Goal: Book appointment/travel/reservation

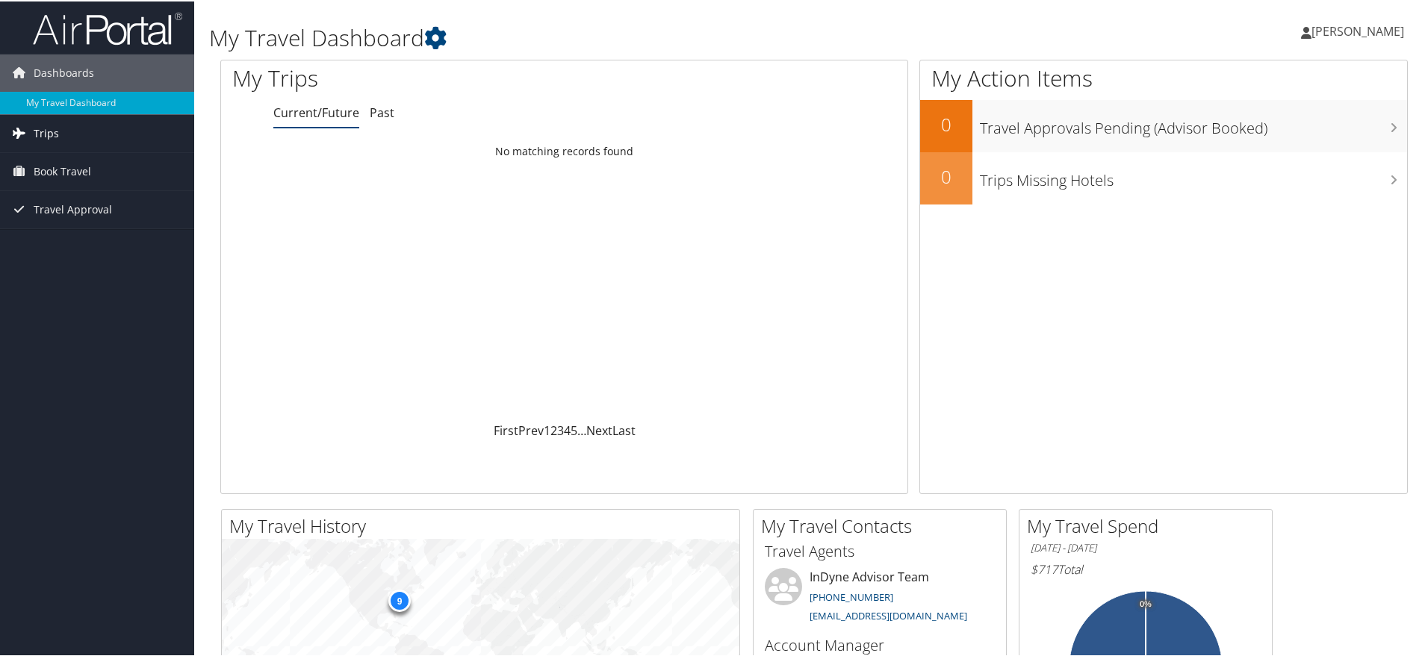
click at [90, 134] on link "Trips" at bounding box center [97, 132] width 194 height 37
click at [127, 232] on link "Book Travel" at bounding box center [97, 237] width 194 height 37
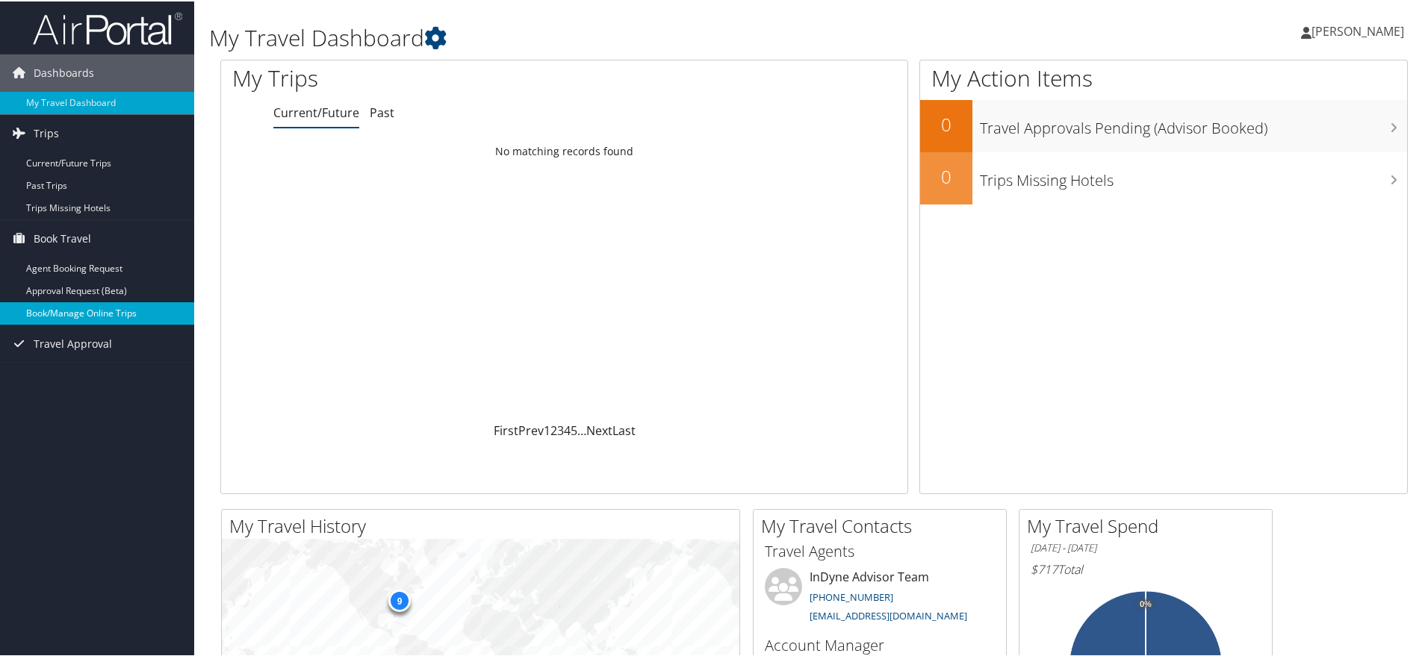
click at [107, 308] on link "Book/Manage Online Trips" at bounding box center [97, 312] width 194 height 22
click at [108, 304] on link "Book/Manage Online Trips" at bounding box center [97, 312] width 194 height 22
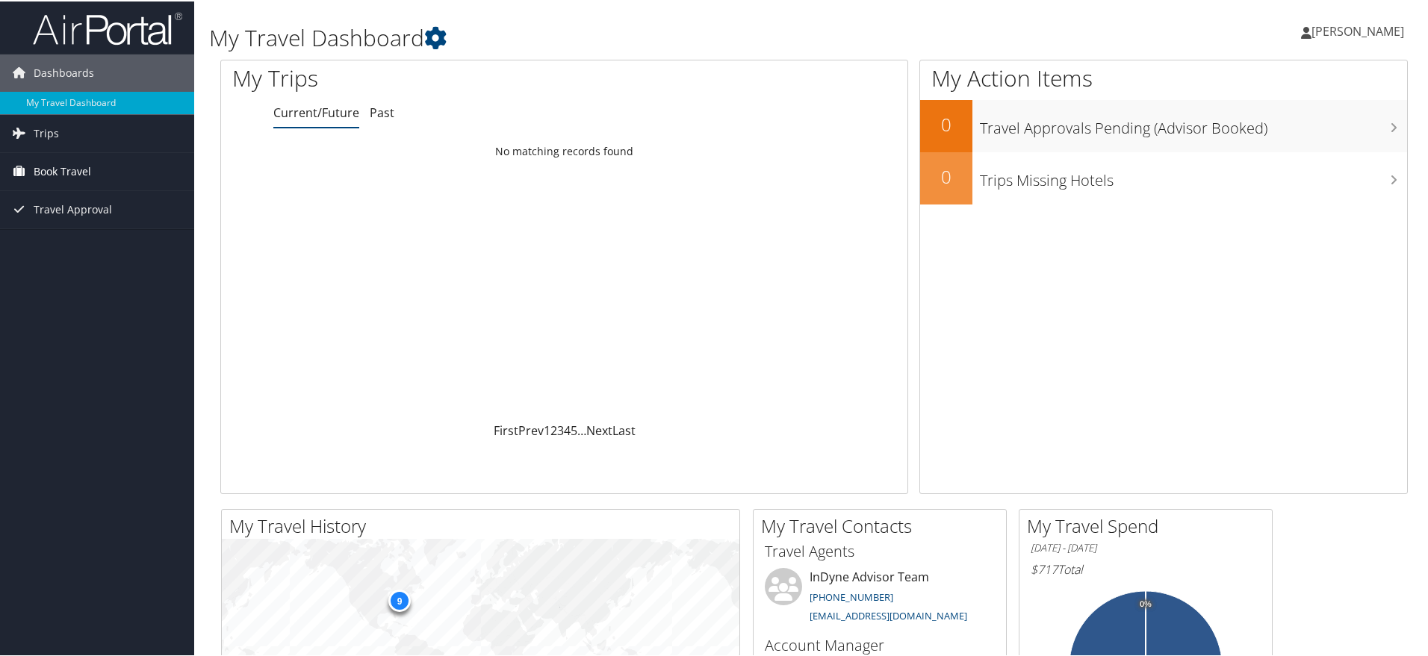
click at [93, 162] on link "Book Travel" at bounding box center [97, 170] width 194 height 37
click at [99, 248] on link "Book/Manage Online Trips" at bounding box center [97, 245] width 194 height 22
click at [95, 168] on link "Book Travel" at bounding box center [97, 170] width 194 height 37
click at [166, 245] on link "Book/Manage Online Trips" at bounding box center [97, 245] width 194 height 22
click at [75, 154] on span "Book Travel" at bounding box center [63, 170] width 58 height 37
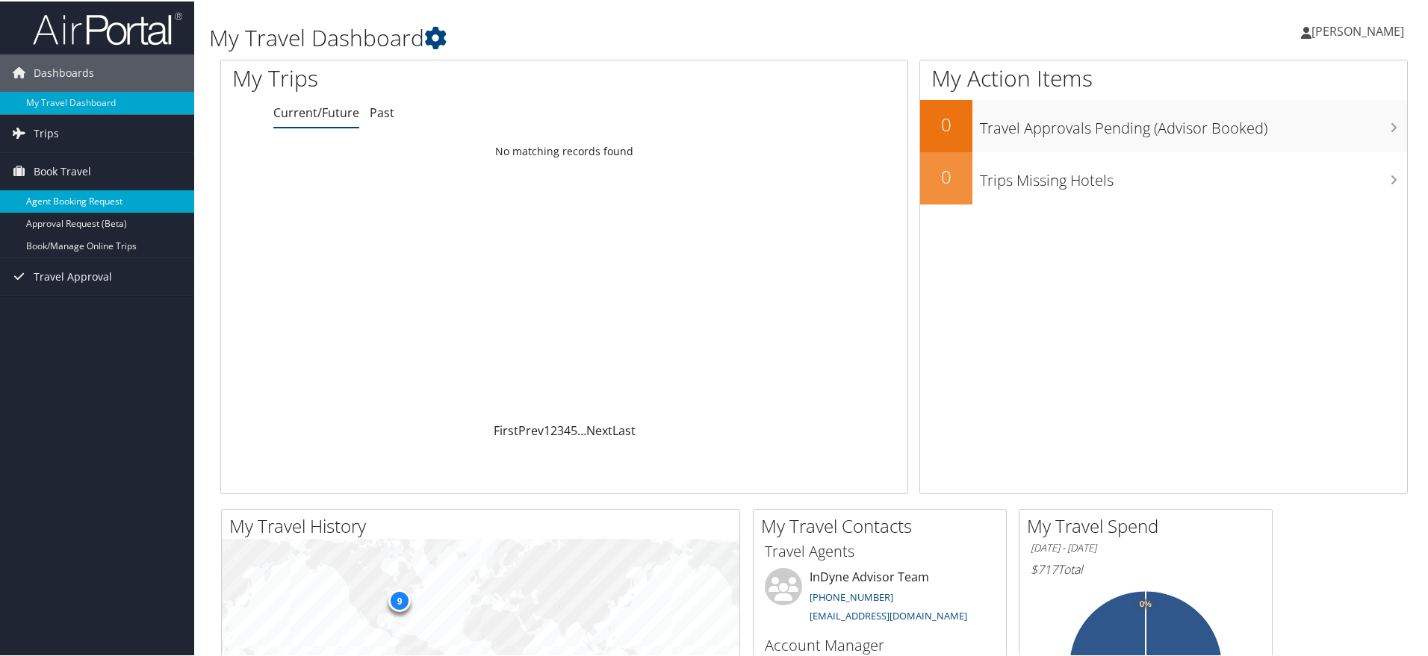
click at [128, 197] on link "Agent Booking Request" at bounding box center [97, 200] width 194 height 22
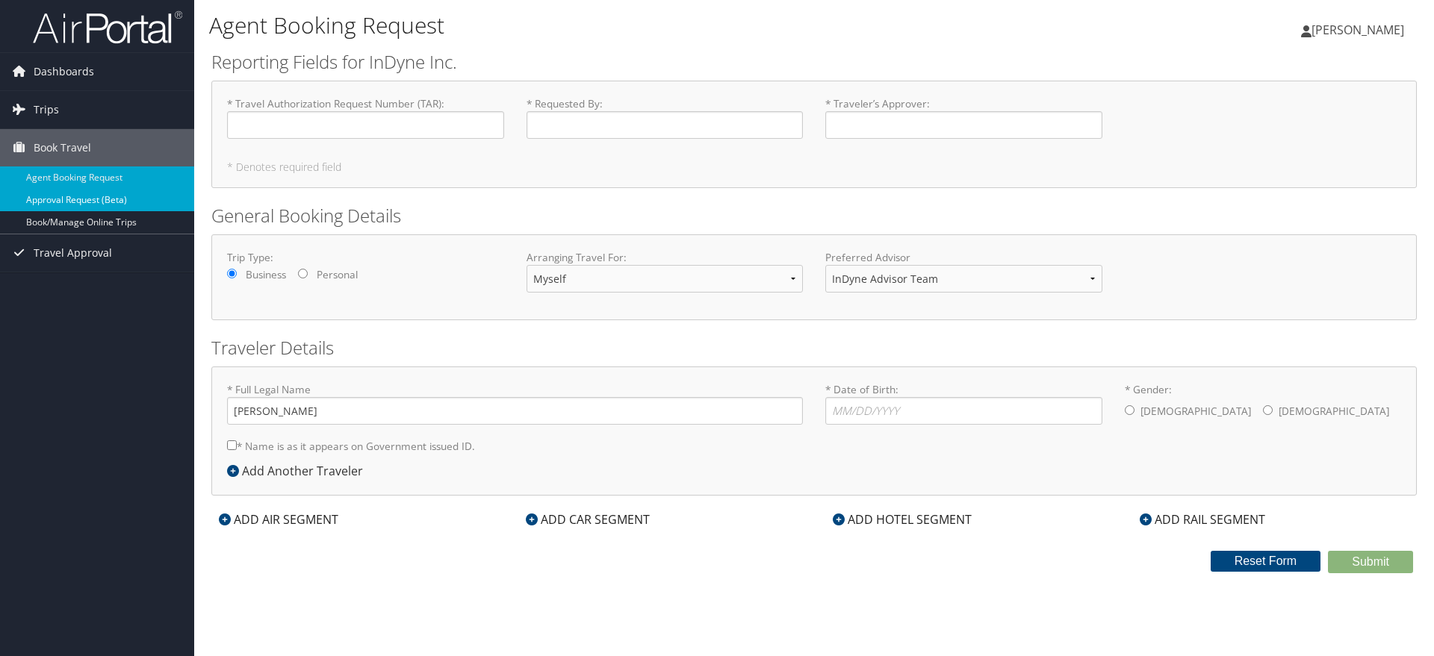
click at [124, 206] on link "Approval Request (Beta)" at bounding box center [97, 200] width 194 height 22
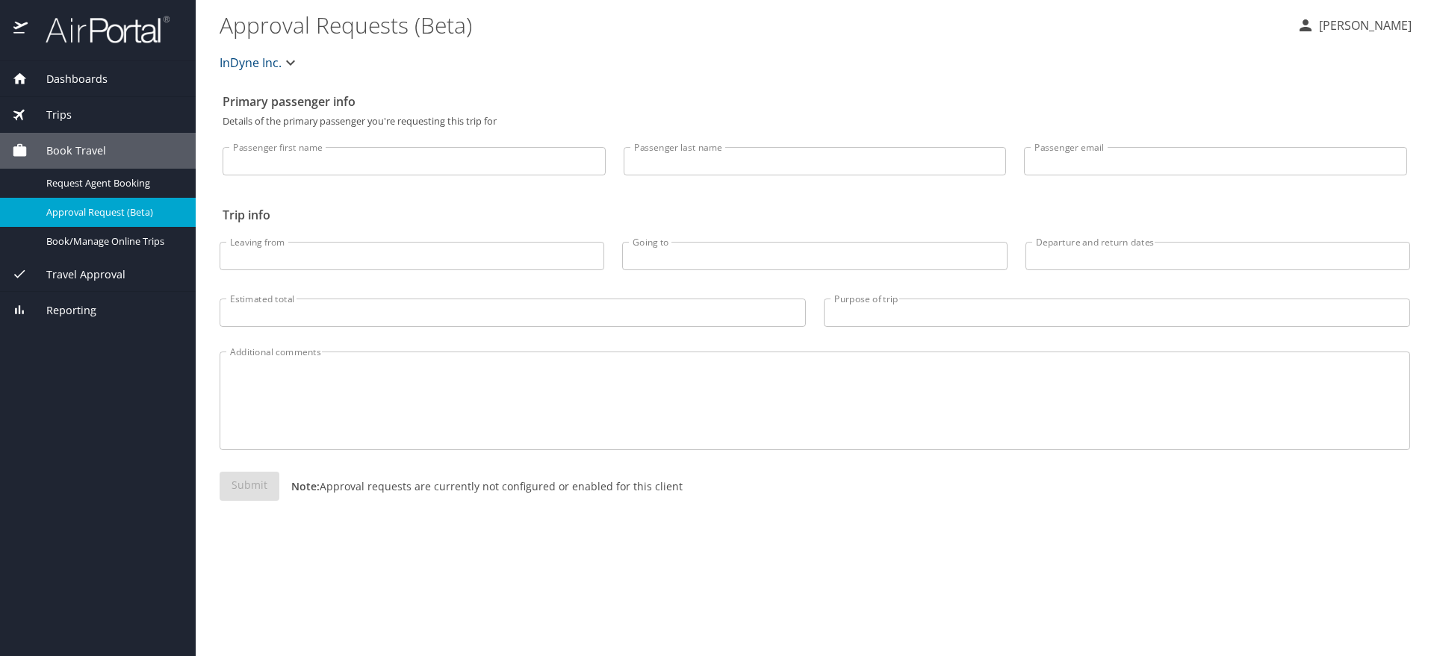
click at [121, 276] on span "Travel Approval" at bounding box center [77, 275] width 98 height 16
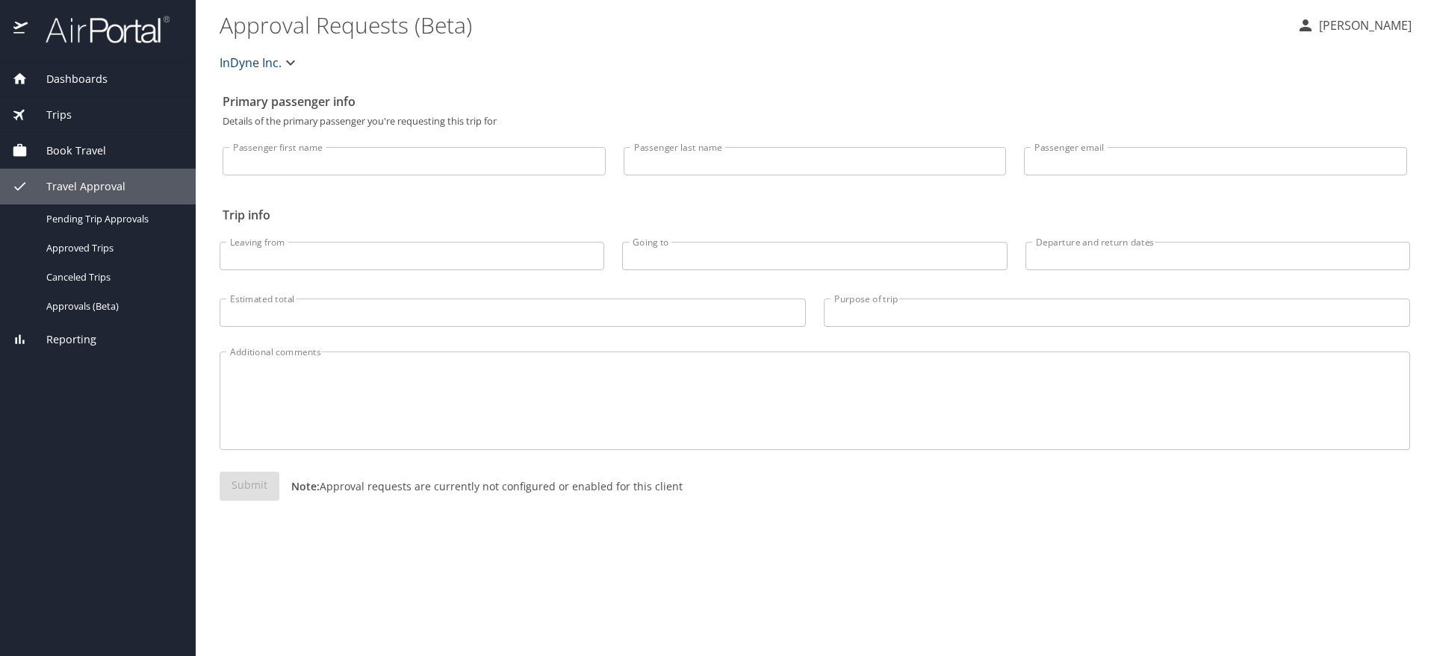
click at [131, 163] on div "Book Travel" at bounding box center [98, 151] width 196 height 36
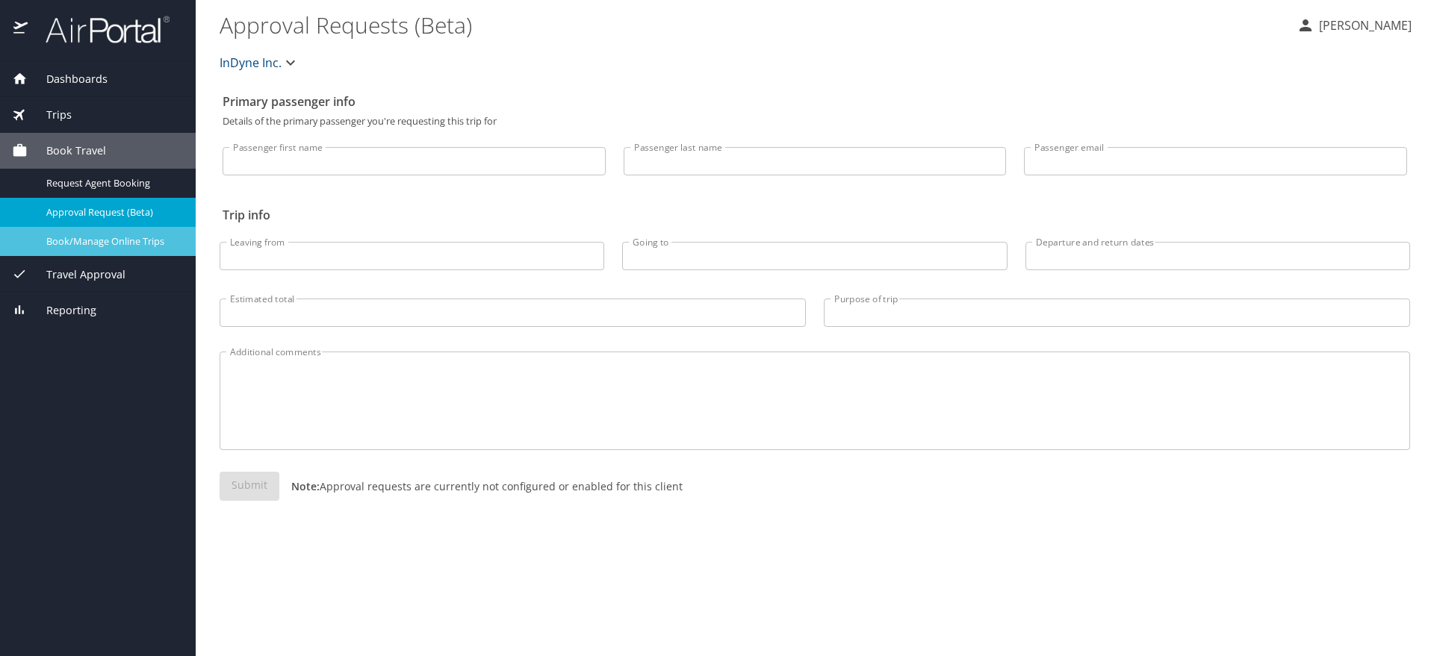
click at [119, 239] on span "Book/Manage Online Trips" at bounding box center [111, 242] width 131 height 14
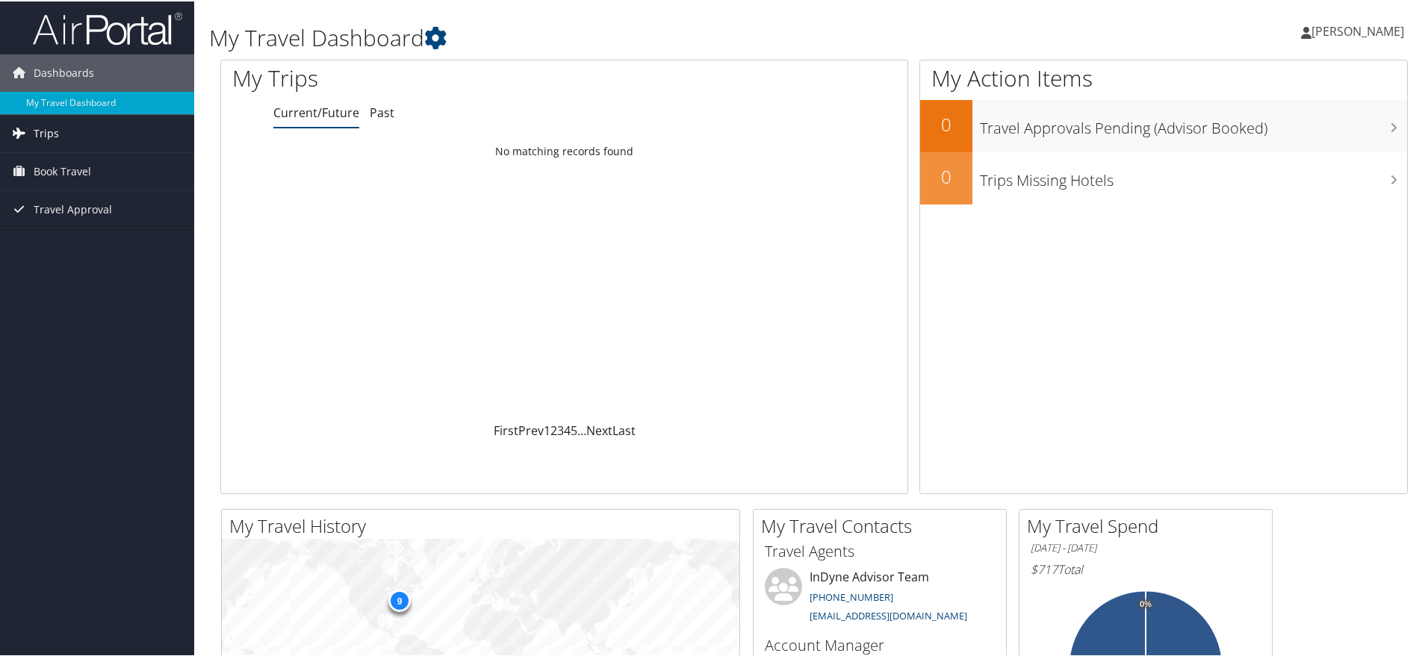
click at [78, 130] on link "Trips" at bounding box center [97, 132] width 194 height 37
click at [92, 219] on link "Book Travel" at bounding box center [97, 237] width 194 height 37
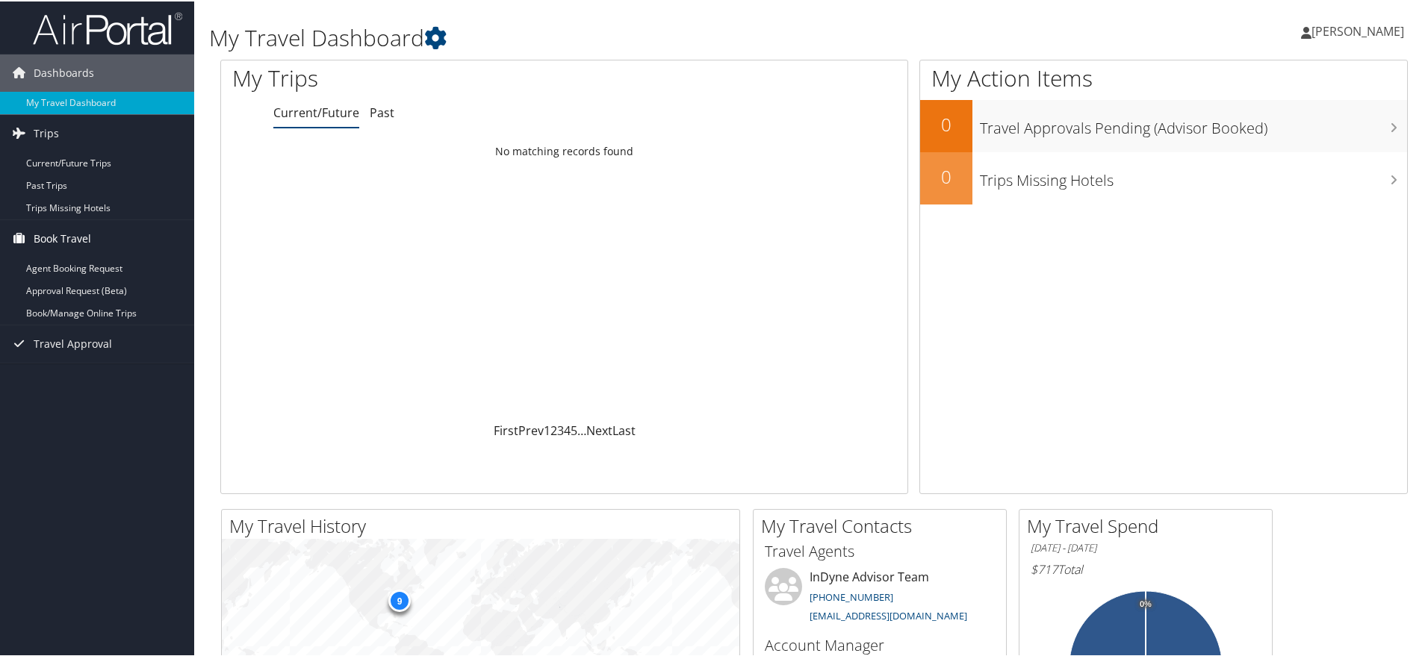
click at [116, 239] on link "Book Travel" at bounding box center [97, 237] width 194 height 37
click at [119, 242] on link "Book Travel" at bounding box center [97, 237] width 194 height 37
click at [125, 309] on link "Book/Manage Online Trips" at bounding box center [97, 312] width 194 height 22
